Goal: Task Accomplishment & Management: Use online tool/utility

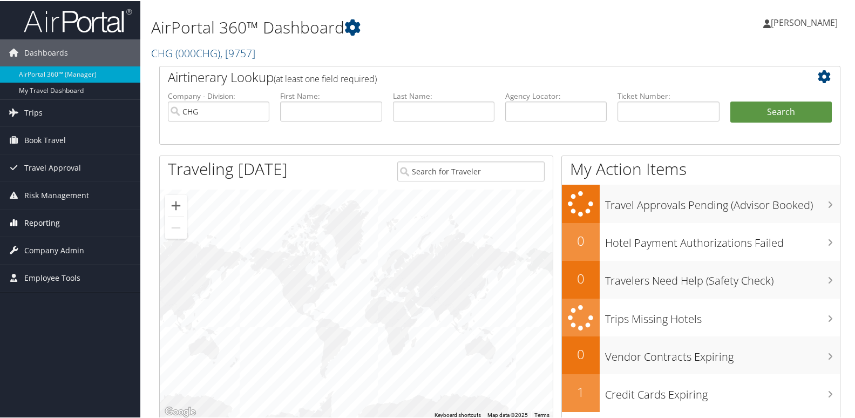
click at [40, 217] on span "Reporting" at bounding box center [42, 221] width 36 height 27
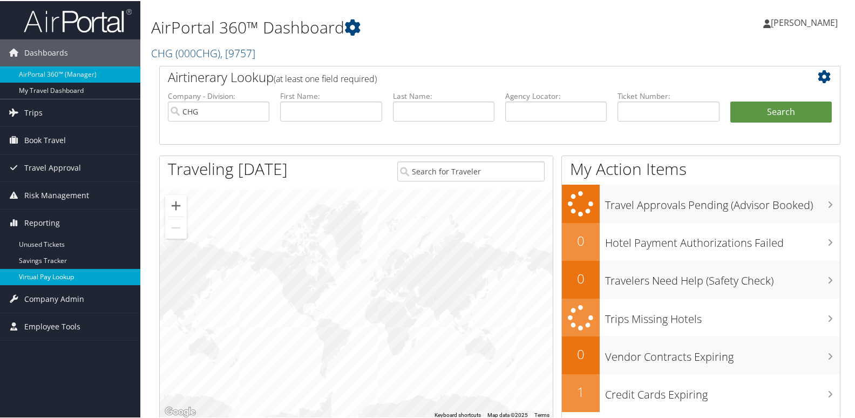
click at [49, 275] on link "Virtual Pay Lookup" at bounding box center [70, 276] width 140 height 16
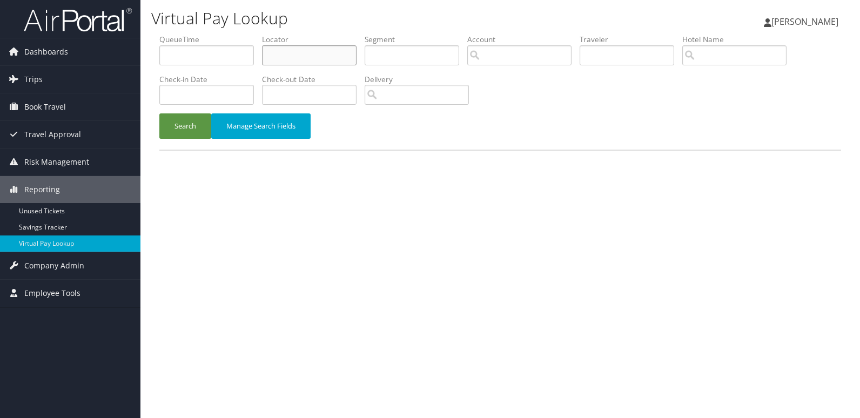
click at [317, 56] on input "text" at bounding box center [309, 55] width 95 height 20
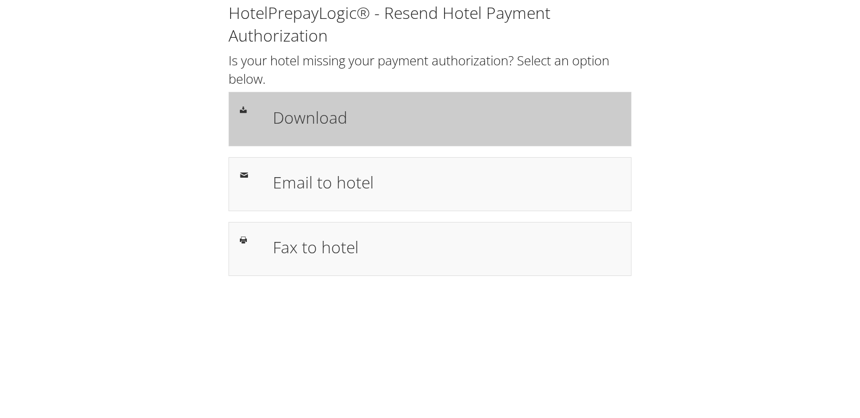
click at [362, 125] on h1 "Download" at bounding box center [446, 117] width 347 height 24
click at [362, 118] on h1 "Download" at bounding box center [446, 117] width 347 height 24
click at [309, 133] on div "Download" at bounding box center [446, 118] width 363 height 31
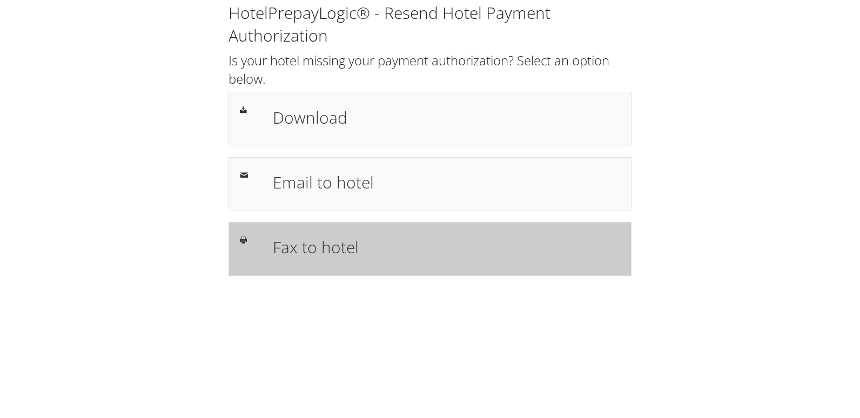
click at [294, 239] on h1 "Fax to hotel" at bounding box center [446, 247] width 347 height 24
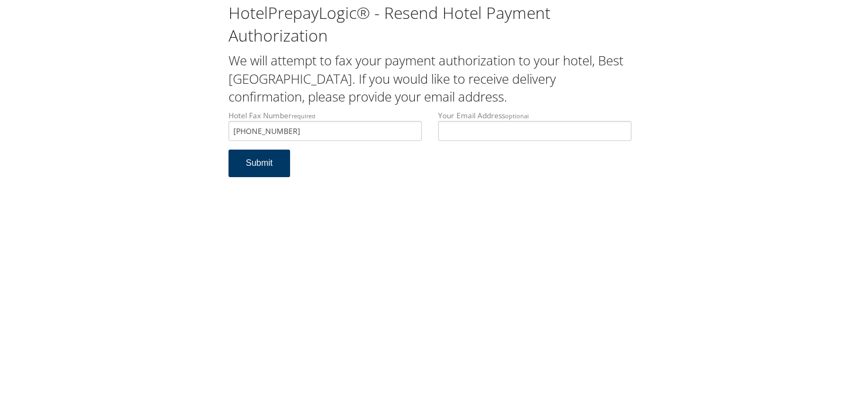
click at [244, 164] on button "Submit" at bounding box center [259, 164] width 62 height 28
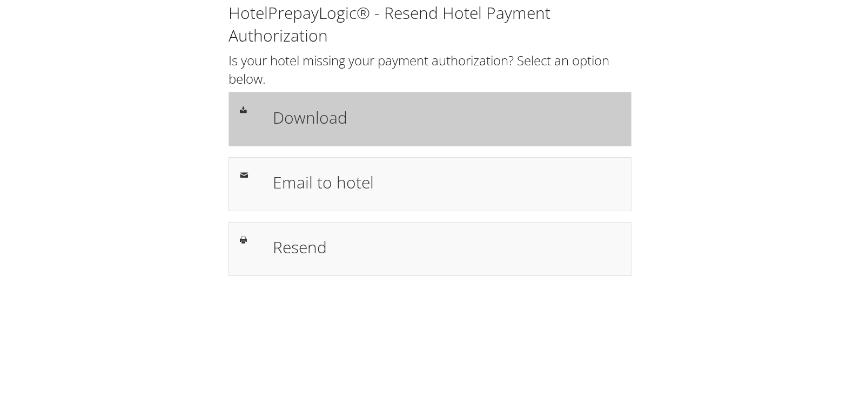
click at [313, 120] on h1 "Download" at bounding box center [446, 117] width 347 height 24
click at [291, 126] on h1 "Download" at bounding box center [446, 117] width 347 height 24
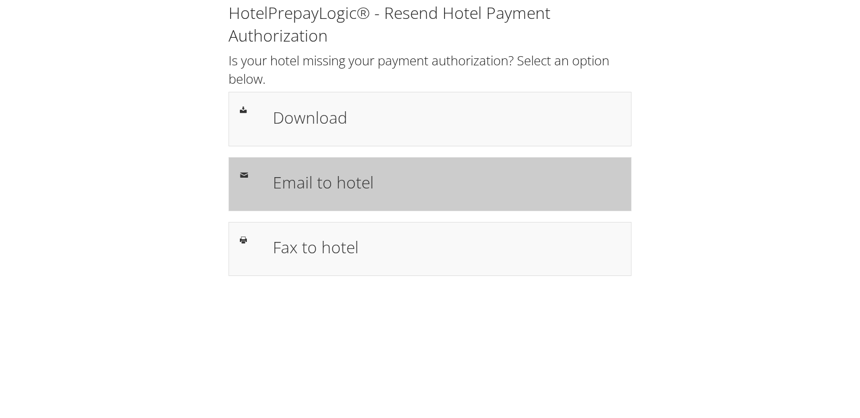
click at [328, 184] on h1 "Email to hotel" at bounding box center [446, 182] width 347 height 24
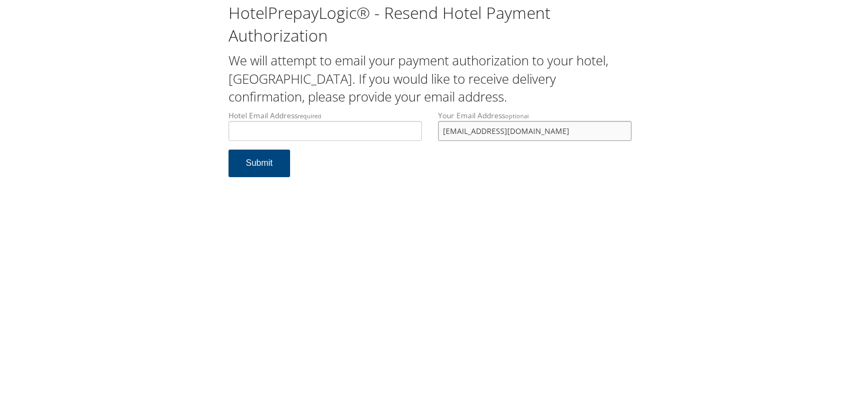
drag, startPoint x: 550, startPoint y: 131, endPoint x: 399, endPoint y: 132, distance: 150.7
click at [400, 132] on div "Hotel Email Address required Hotel email address is required Your Email Address…" at bounding box center [429, 129] width 419 height 39
click at [349, 131] on input "Hotel Email Address required" at bounding box center [324, 131] width 193 height 20
click at [349, 129] on input "Hotel Email Address required" at bounding box center [324, 131] width 193 height 20
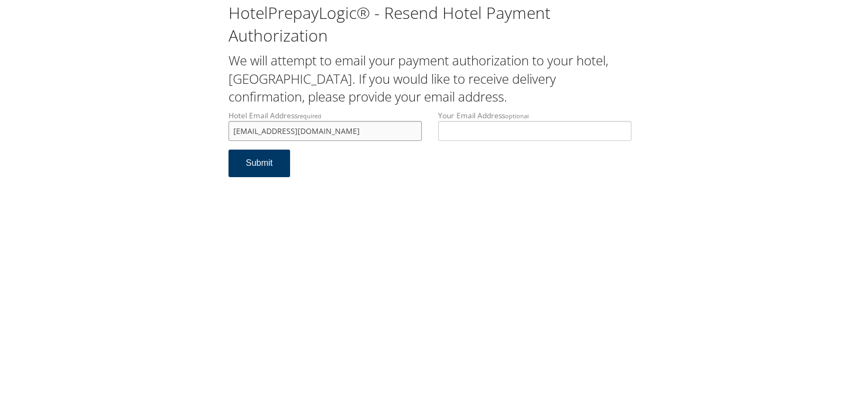
type input "lasdt@dorahotelco.com"
click at [250, 162] on button "Submit" at bounding box center [259, 164] width 62 height 28
drag, startPoint x: 322, startPoint y: 132, endPoint x: 188, endPoint y: 133, distance: 134.5
click at [188, 133] on div "HotelPrepayLogic® - Resend Hotel Payment Authorization We will attempt to email…" at bounding box center [430, 94] width 838 height 188
click at [342, 127] on input "[EMAIL_ADDRESS][DOMAIN_NAME]" at bounding box center [324, 131] width 193 height 20
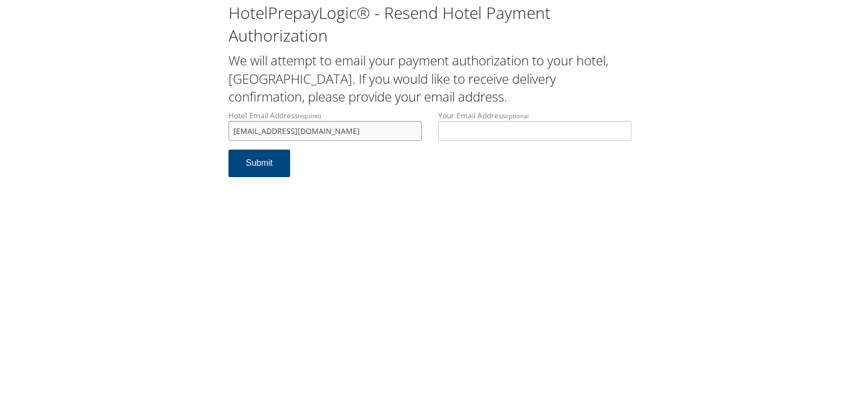
click at [242, 132] on input "[EMAIL_ADDRESS][DOMAIN_NAME]" at bounding box center [324, 131] width 193 height 20
type input "lafdt@dorahotelco.com"
click at [258, 164] on button "Submit" at bounding box center [259, 164] width 62 height 28
click at [205, 140] on div "HotelPrepayLogic® - Resend Hotel Payment Authorization We will attempt to email…" at bounding box center [430, 94] width 838 height 188
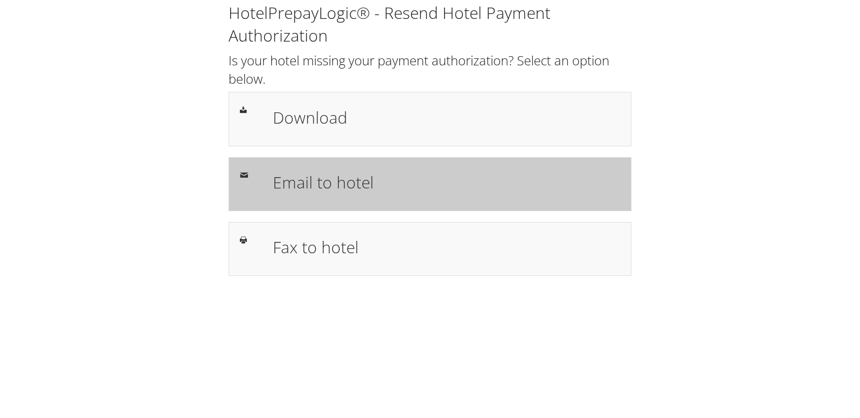
click at [313, 195] on div "Email to hotel" at bounding box center [446, 183] width 363 height 31
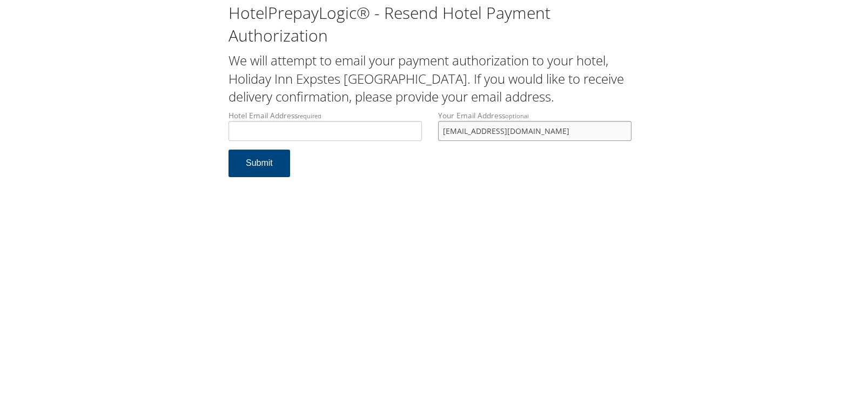
drag, startPoint x: 562, startPoint y: 129, endPoint x: 328, endPoint y: 163, distance: 236.4
click at [328, 163] on form "Hotel Email Address required Hotel email address is required Your Email Address…" at bounding box center [429, 149] width 403 height 78
click at [289, 136] on input "Hotel Email Address required" at bounding box center [324, 131] width 193 height 20
type input "lbgnc@ech-group.com"
click at [246, 179] on form "Hotel Email Address required lbgnc@ech-group.com Hotel email address is require…" at bounding box center [429, 149] width 403 height 78
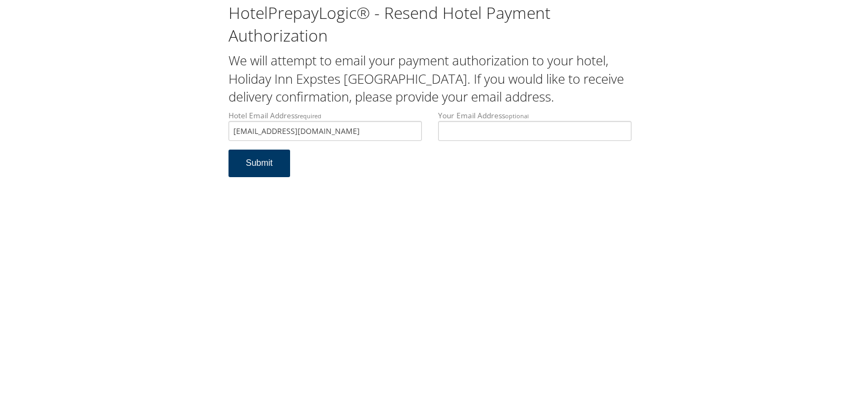
click at [269, 164] on button "Submit" at bounding box center [259, 164] width 62 height 28
drag, startPoint x: 327, startPoint y: 136, endPoint x: 171, endPoint y: 141, distance: 156.2
click at [171, 141] on div "HotelPrepayLogic® - Resend Hotel Payment Authorization We will attempt to email…" at bounding box center [430, 94] width 838 height 188
paste input ""lafdt@dorahotelco.com Rep stated credit auth was not on file and hence resent …"
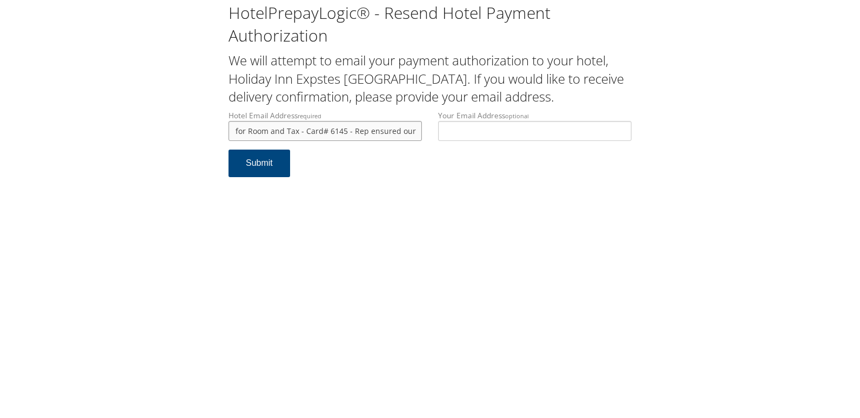
paste input ""lafdt@dorahotelco.com Rep stated credit auth was not on file and hence resent …"
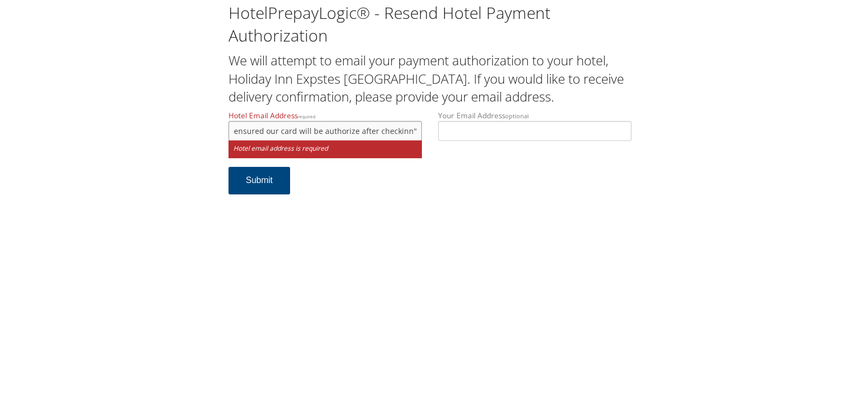
scroll to position [0, 1310]
click at [353, 129] on input ""lafdt@dorahotelco.com Rep stated credit auth was not on file and hence resent …" at bounding box center [324, 131] width 193 height 20
type input "lbgnc@ech-group.com"
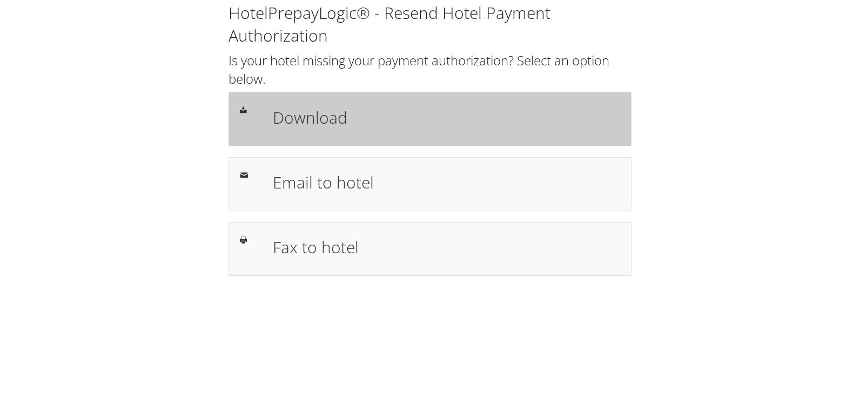
click at [262, 120] on div "Download" at bounding box center [430, 118] width 396 height 31
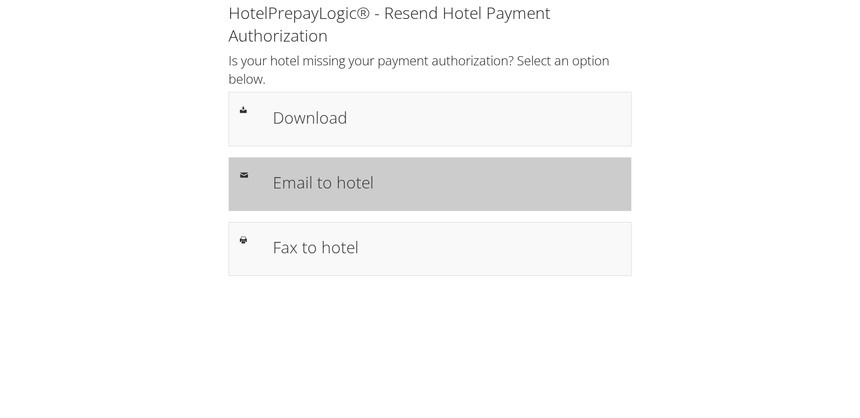
click at [342, 184] on h1 "Email to hotel" at bounding box center [446, 182] width 347 height 24
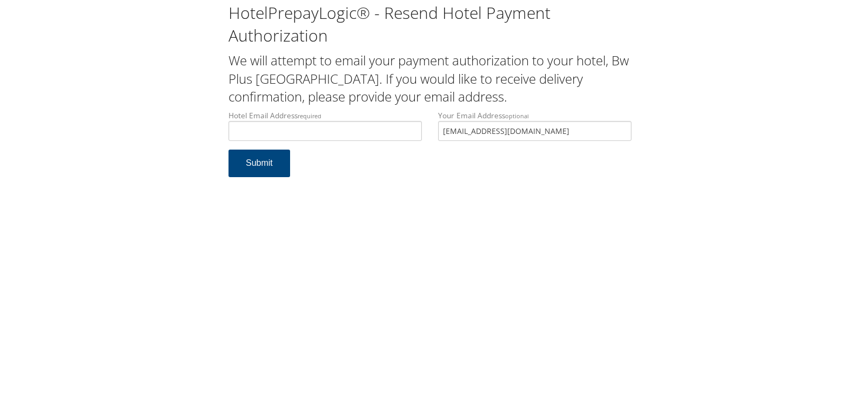
click at [397, 150] on div "Hotel Email Address required Hotel email address is required Your Email Address…" at bounding box center [429, 129] width 419 height 39
click at [369, 132] on input "Hotel Email Address required" at bounding box center [324, 131] width 193 height 20
click at [240, 132] on input "gfa38119@yahoo.com" at bounding box center [324, 131] width 193 height 20
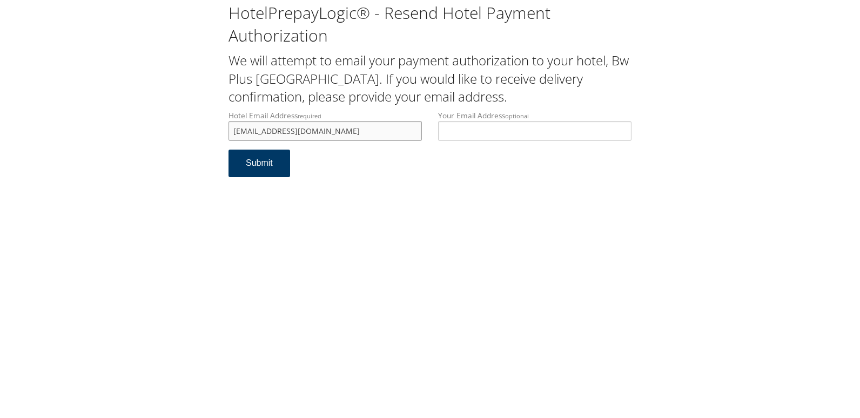
type input "[EMAIL_ADDRESS][DOMAIN_NAME]"
click at [266, 168] on button "Submit" at bounding box center [259, 164] width 62 height 28
drag, startPoint x: 311, startPoint y: 132, endPoint x: 188, endPoint y: 138, distance: 123.3
click at [188, 138] on div "HotelPrepayLogic® - Resend Hotel Payment Authorization We will attempt to email…" at bounding box center [430, 94] width 838 height 188
